Goal: Information Seeking & Learning: Learn about a topic

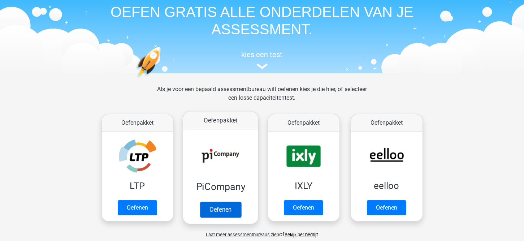
scroll to position [72, 0]
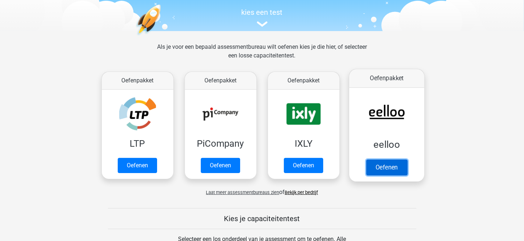
click at [390, 167] on link "Oefenen" at bounding box center [386, 167] width 41 height 16
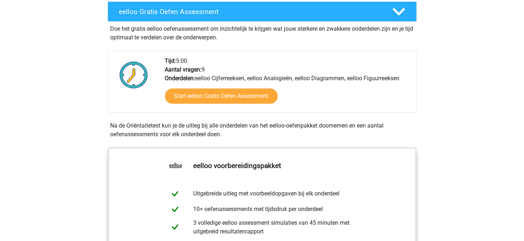
scroll to position [145, 0]
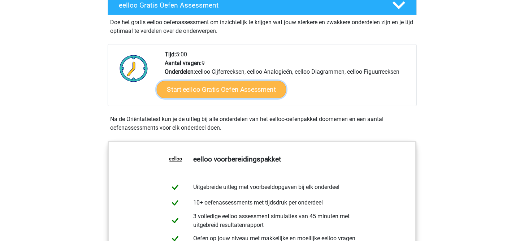
click at [231, 90] on link "Start eelloo Gratis Oefen Assessment" at bounding box center [221, 89] width 130 height 17
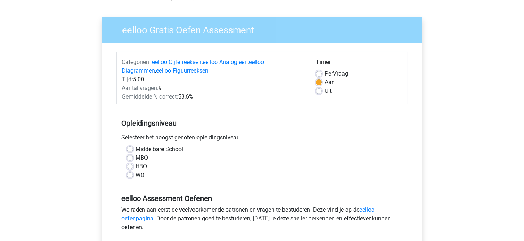
scroll to position [108, 0]
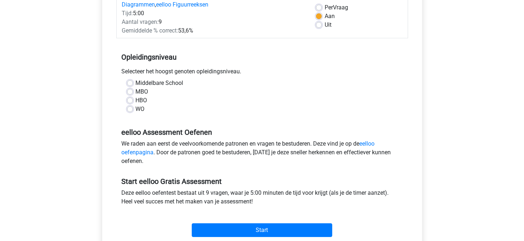
click at [136, 91] on label "MBO" at bounding box center [142, 91] width 13 height 9
click at [130, 91] on input "MBO" at bounding box center [130, 90] width 6 height 7
radio input "true"
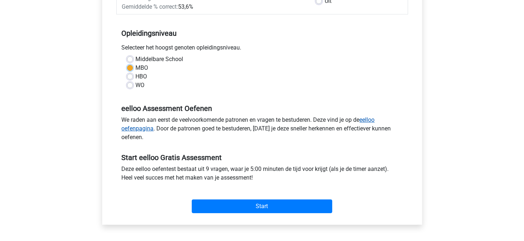
scroll to position [145, 0]
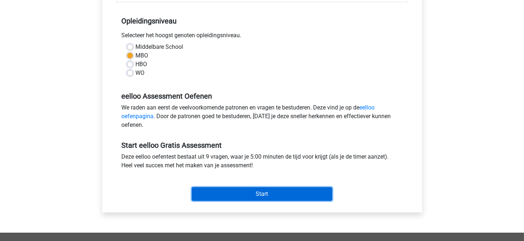
click at [260, 193] on input "Start" at bounding box center [262, 194] width 141 height 14
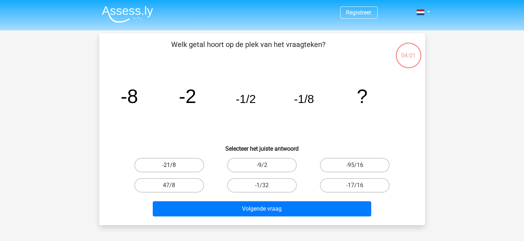
click at [171, 163] on label "-21/8" at bounding box center [169, 165] width 70 height 14
click at [171, 165] on input "-21/8" at bounding box center [171, 167] width 5 height 5
radio input "true"
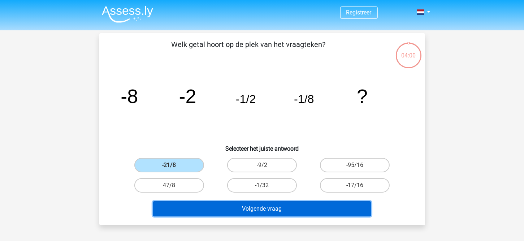
click at [279, 208] on button "Volgende vraag" at bounding box center [262, 208] width 219 height 15
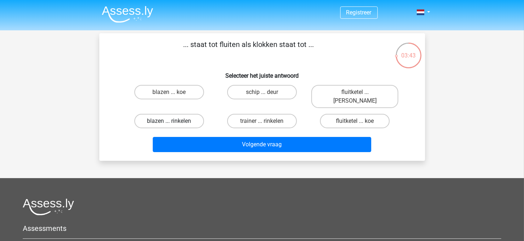
click at [158, 114] on label "blazen ... rinkelen" at bounding box center [169, 121] width 70 height 14
click at [169, 121] on input "blazen ... rinkelen" at bounding box center [171, 123] width 5 height 5
radio input "true"
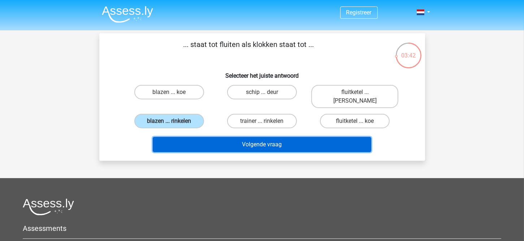
click at [288, 137] on button "Volgende vraag" at bounding box center [262, 144] width 219 height 15
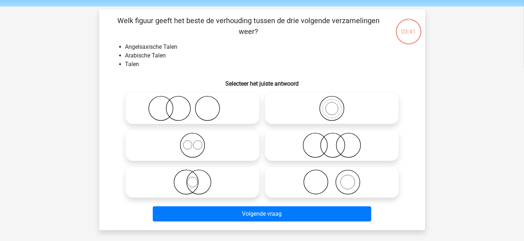
scroll to position [33, 0]
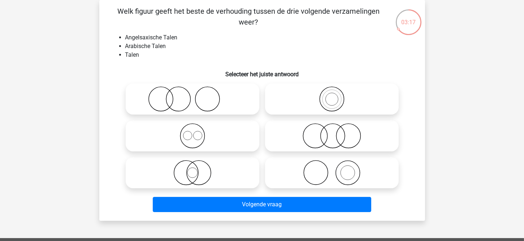
click at [187, 138] on icon at bounding box center [193, 135] width 128 height 25
click at [193, 132] on input "radio" at bounding box center [195, 130] width 5 height 5
radio input "true"
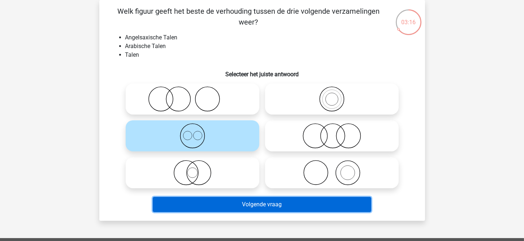
click at [258, 205] on button "Volgende vraag" at bounding box center [262, 204] width 219 height 15
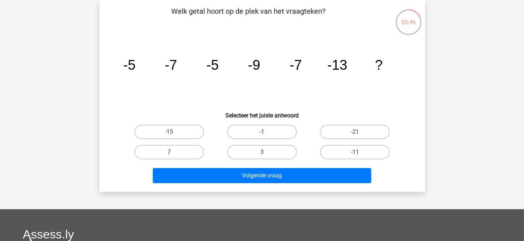
click at [355, 132] on input "-21" at bounding box center [357, 134] width 5 height 5
radio input "true"
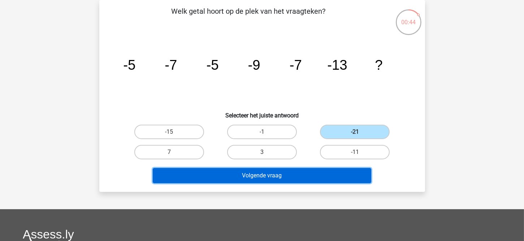
click at [272, 174] on button "Volgende vraag" at bounding box center [262, 175] width 219 height 15
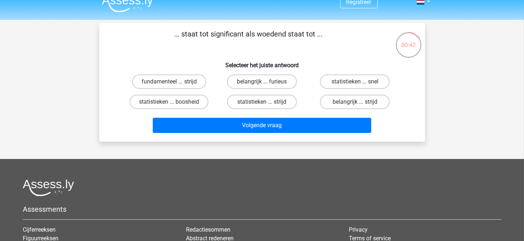
scroll to position [0, 0]
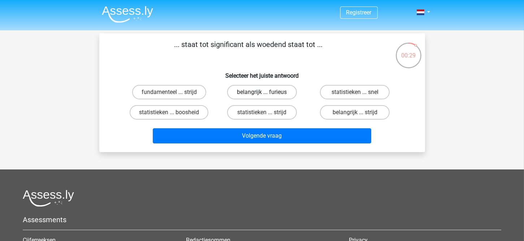
click at [254, 91] on label "belangrijk ... furieus" at bounding box center [262, 92] width 70 height 14
click at [262, 92] on input "belangrijk ... furieus" at bounding box center [264, 94] width 5 height 5
radio input "true"
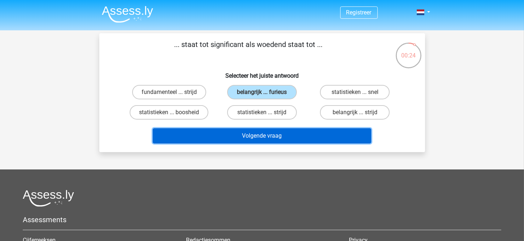
click at [278, 136] on button "Volgende vraag" at bounding box center [262, 135] width 219 height 15
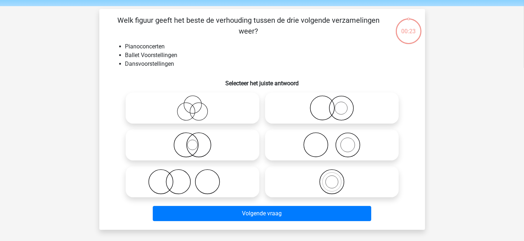
scroll to position [33, 0]
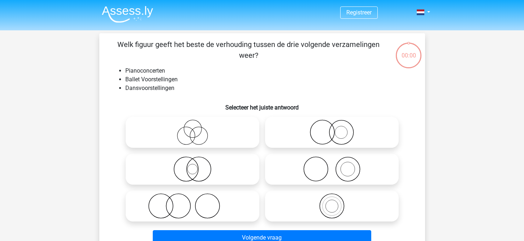
scroll to position [33, 0]
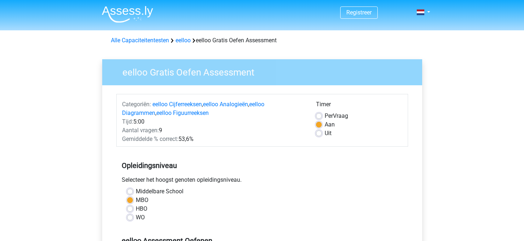
scroll to position [145, 0]
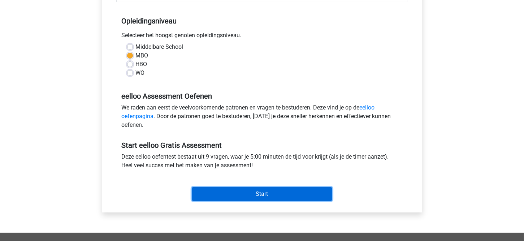
click at [283, 195] on input "Start" at bounding box center [262, 194] width 141 height 14
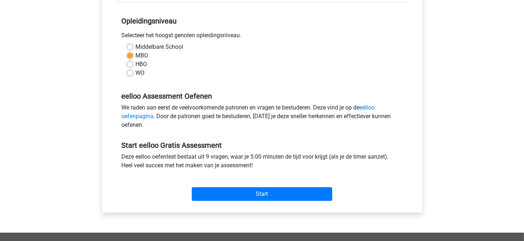
click at [136, 64] on label "HBO" at bounding box center [142, 64] width 12 height 9
click at [130, 64] on input "HBO" at bounding box center [130, 63] width 6 height 7
radio input "true"
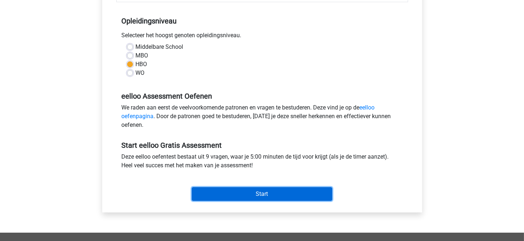
click at [278, 194] on input "Start" at bounding box center [262, 194] width 141 height 14
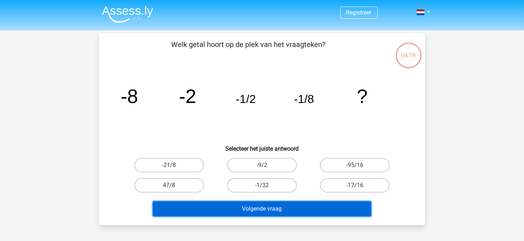
click at [276, 210] on button "Volgende vraag" at bounding box center [262, 208] width 219 height 15
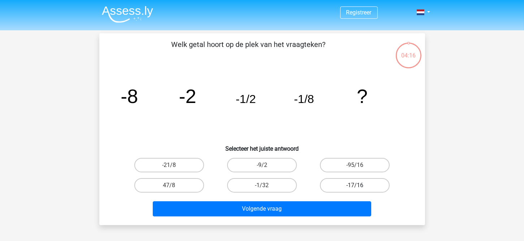
click at [357, 182] on label "-17/16" at bounding box center [355, 185] width 70 height 14
click at [357, 185] on input "-17/16" at bounding box center [357, 187] width 5 height 5
radio input "true"
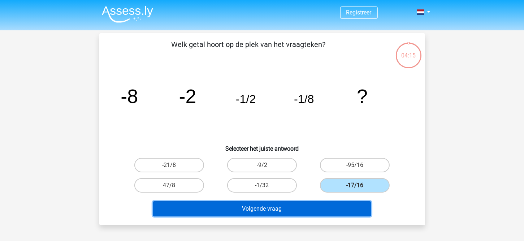
click at [260, 209] on button "Volgende vraag" at bounding box center [262, 208] width 219 height 15
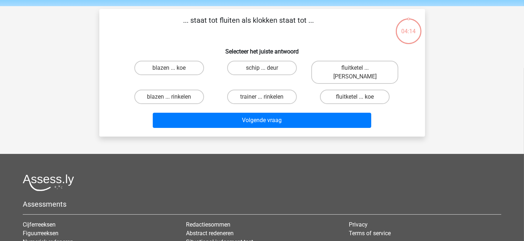
scroll to position [33, 0]
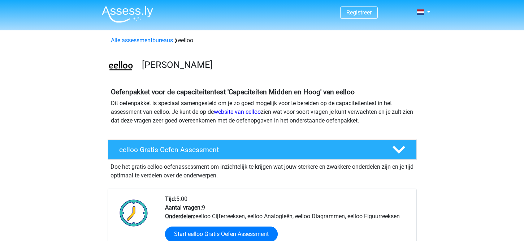
scroll to position [145, 0]
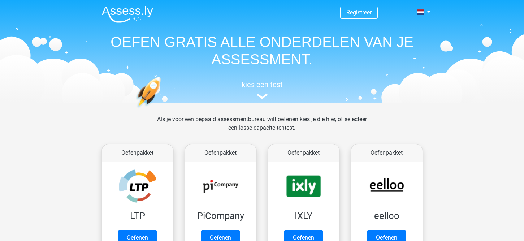
scroll to position [72, 0]
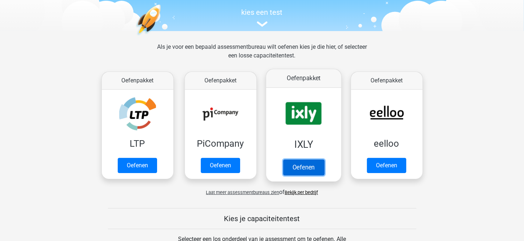
click at [315, 169] on link "Oefenen" at bounding box center [303, 167] width 41 height 16
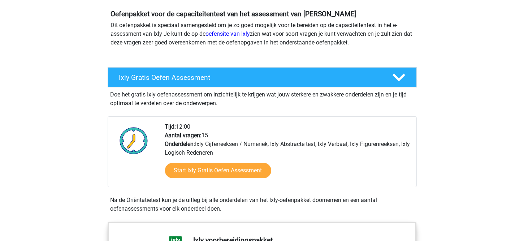
scroll to position [108, 0]
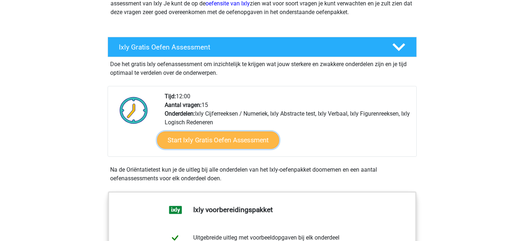
click at [228, 136] on link "Start Ixly Gratis Oefen Assessment" at bounding box center [218, 140] width 122 height 17
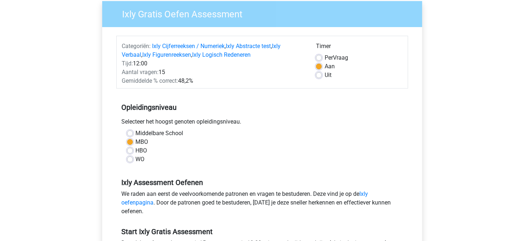
scroll to position [145, 0]
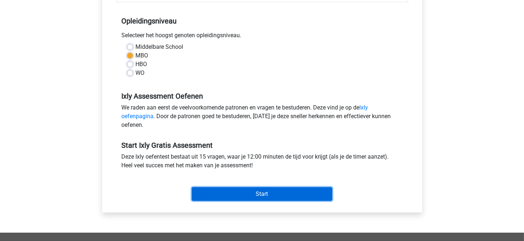
click at [265, 193] on input "Start" at bounding box center [262, 194] width 141 height 14
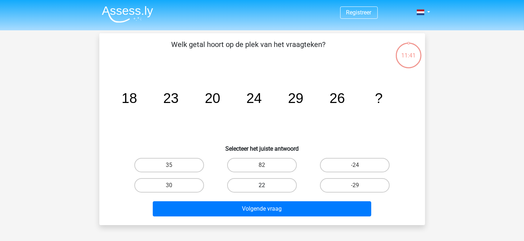
click at [260, 184] on label "22" at bounding box center [262, 185] width 70 height 14
click at [262, 185] on input "22" at bounding box center [264, 187] width 5 height 5
radio input "true"
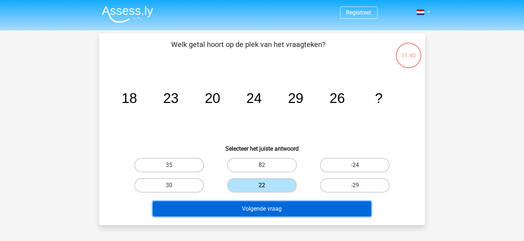
click at [270, 208] on button "Volgende vraag" at bounding box center [262, 208] width 219 height 15
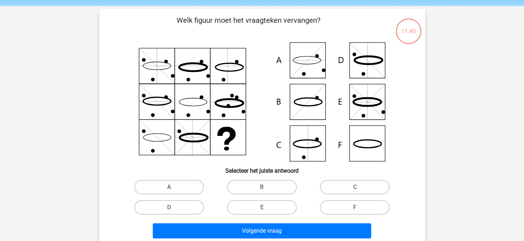
scroll to position [33, 0]
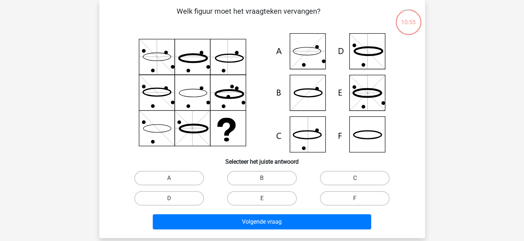
click at [369, 92] on icon at bounding box center [262, 92] width 291 height 119
click at [368, 90] on icon at bounding box center [368, 93] width 0 height 35
click at [370, 90] on icon at bounding box center [262, 92] width 291 height 119
click at [260, 199] on label "E" at bounding box center [262, 198] width 70 height 14
click at [262, 199] on input "E" at bounding box center [264, 200] width 5 height 5
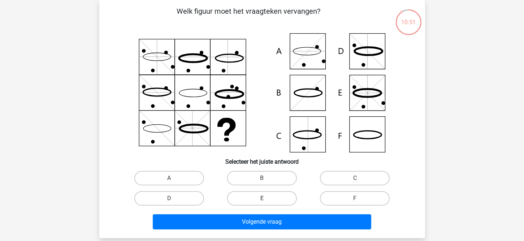
radio input "true"
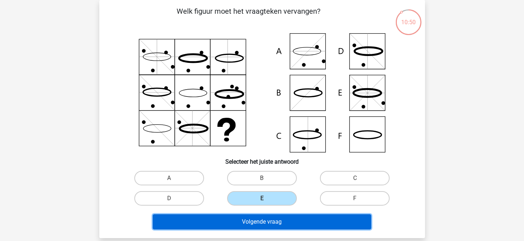
click at [269, 222] on button "Volgende vraag" at bounding box center [262, 221] width 219 height 15
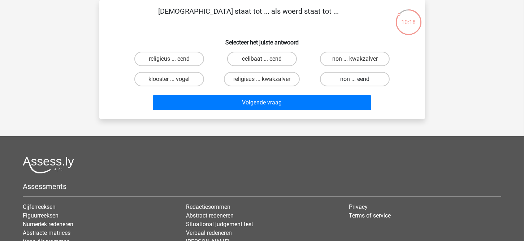
click at [362, 79] on label "non ... eend" at bounding box center [355, 79] width 70 height 14
click at [360, 79] on input "non ... eend" at bounding box center [357, 81] width 5 height 5
radio input "true"
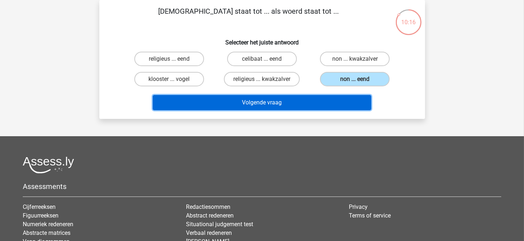
click at [272, 103] on button "Volgende vraag" at bounding box center [262, 102] width 219 height 15
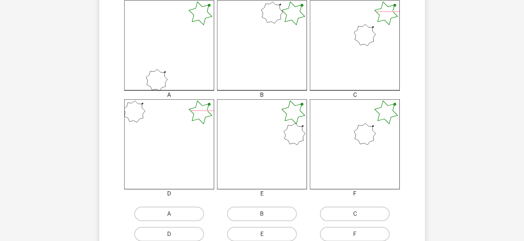
scroll to position [217, 0]
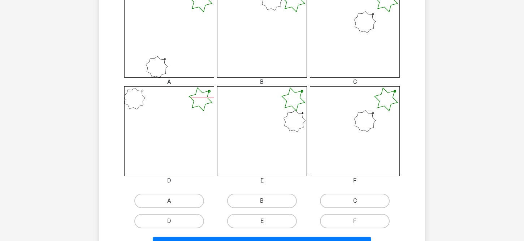
click at [362, 143] on icon at bounding box center [355, 131] width 90 height 90
click at [362, 219] on label "F" at bounding box center [355, 221] width 70 height 14
click at [360, 221] on input "F" at bounding box center [357, 223] width 5 height 5
radio input "true"
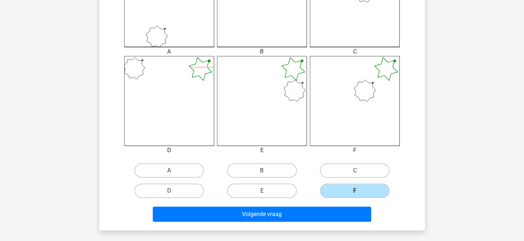
scroll to position [289, 0]
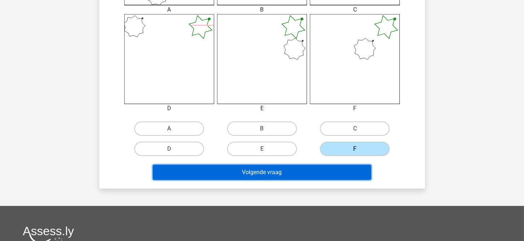
click at [283, 171] on button "Volgende vraag" at bounding box center [262, 172] width 219 height 15
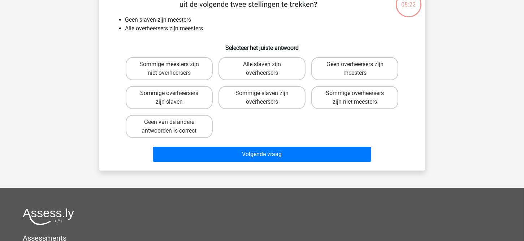
scroll to position [33, 0]
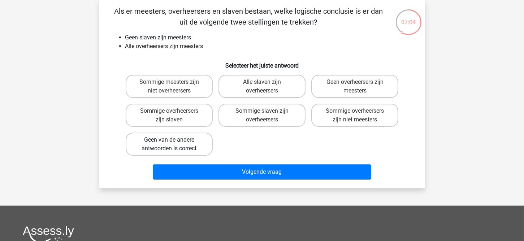
click at [185, 140] on label "Geen van de andere antwoorden is correct" at bounding box center [169, 144] width 87 height 23
click at [174, 140] on input "Geen van de andere antwoorden is correct" at bounding box center [171, 142] width 5 height 5
radio input "true"
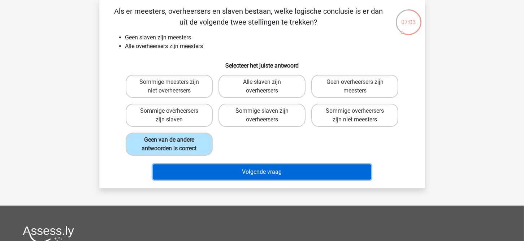
click at [279, 171] on button "Volgende vraag" at bounding box center [262, 171] width 219 height 15
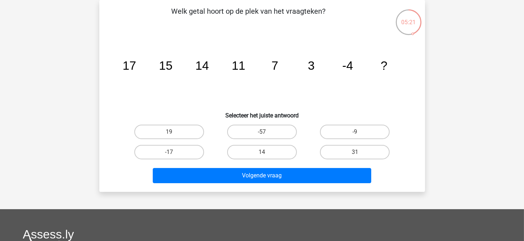
click at [356, 132] on input "-9" at bounding box center [357, 134] width 5 height 5
radio input "true"
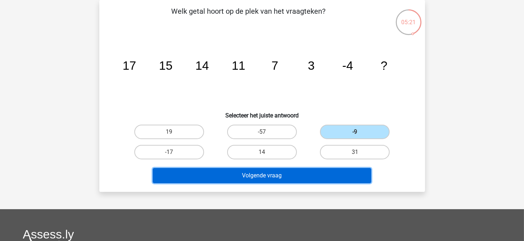
click at [278, 176] on button "Volgende vraag" at bounding box center [262, 175] width 219 height 15
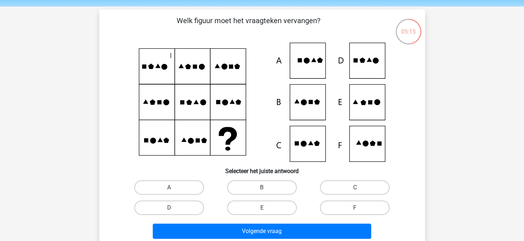
scroll to position [36, 0]
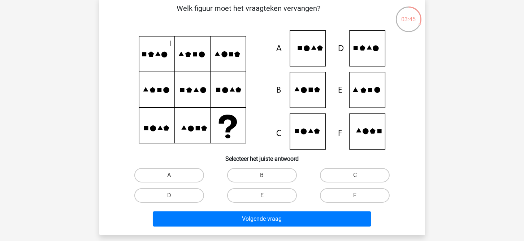
click at [312, 131] on icon at bounding box center [310, 131] width 5 height 4
click at [353, 171] on label "C" at bounding box center [355, 175] width 70 height 14
click at [355, 175] on input "C" at bounding box center [357, 177] width 5 height 5
radio input "true"
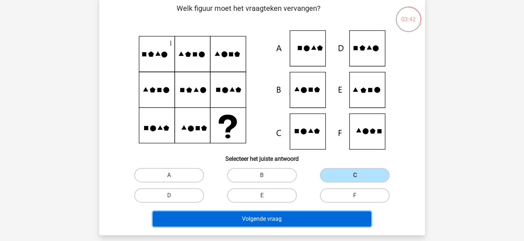
click at [281, 218] on button "Volgende vraag" at bounding box center [262, 218] width 219 height 15
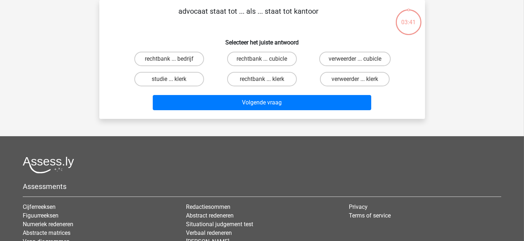
scroll to position [0, 0]
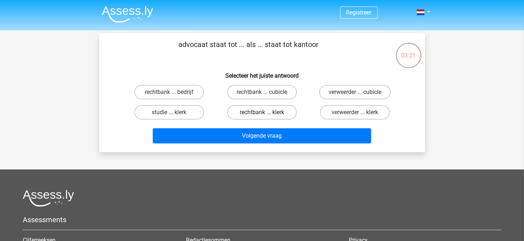
click at [252, 112] on label "rechtbank ... klerk" at bounding box center [262, 112] width 70 height 14
click at [262, 112] on input "rechtbank ... klerk" at bounding box center [264, 114] width 5 height 5
radio input "true"
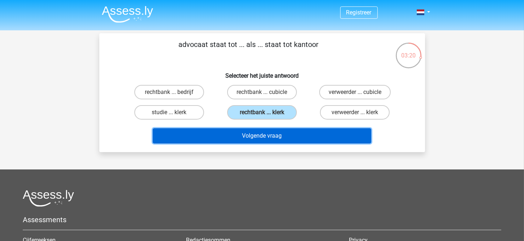
click at [269, 134] on button "Volgende vraag" at bounding box center [262, 135] width 219 height 15
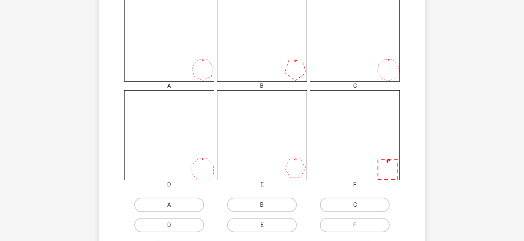
scroll to position [214, 0]
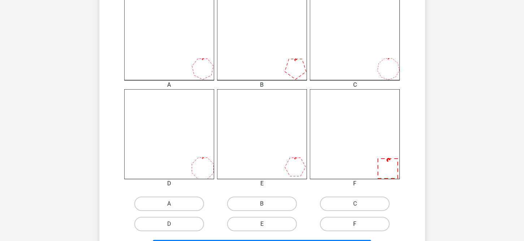
click at [364, 224] on label "F" at bounding box center [355, 224] width 70 height 14
click at [360, 224] on input "F" at bounding box center [357, 226] width 5 height 5
radio input "true"
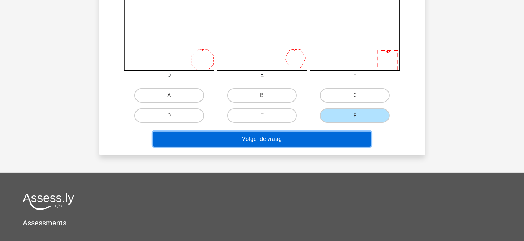
click at [271, 138] on button "Volgende vraag" at bounding box center [262, 139] width 219 height 15
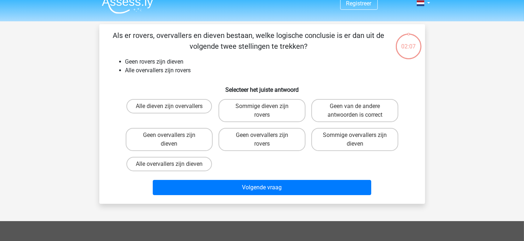
scroll to position [0, 0]
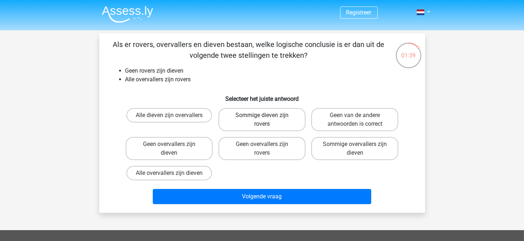
click at [266, 115] on label "Sommige dieven zijn rovers" at bounding box center [262, 119] width 87 height 23
click at [266, 115] on input "Sommige dieven zijn rovers" at bounding box center [264, 117] width 5 height 5
radio input "true"
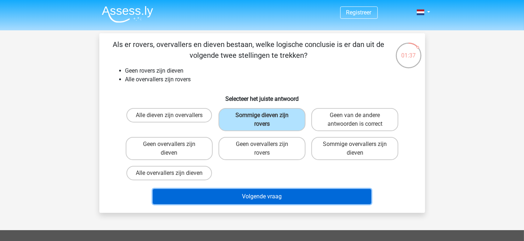
click at [275, 194] on button "Volgende vraag" at bounding box center [262, 196] width 219 height 15
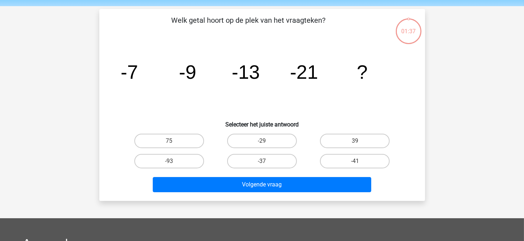
scroll to position [33, 0]
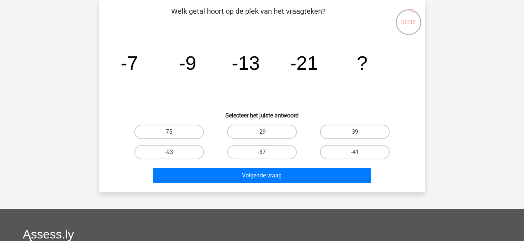
click at [267, 132] on label "-29" at bounding box center [262, 132] width 70 height 14
click at [267, 132] on input "-29" at bounding box center [264, 134] width 5 height 5
radio input "true"
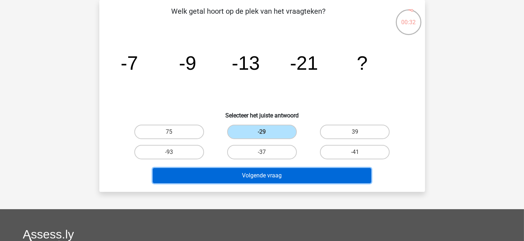
click at [280, 175] on button "Volgende vraag" at bounding box center [262, 175] width 219 height 15
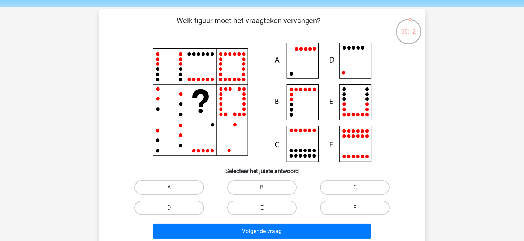
scroll to position [36, 0]
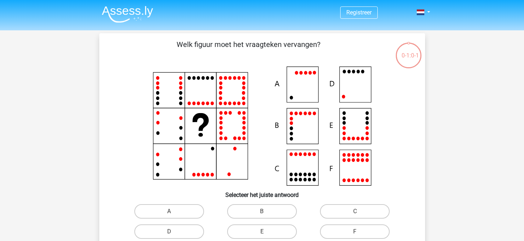
scroll to position [36, 0]
